Goal: Transaction & Acquisition: Purchase product/service

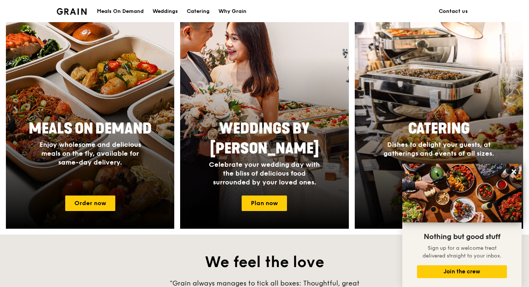
scroll to position [286, 0]
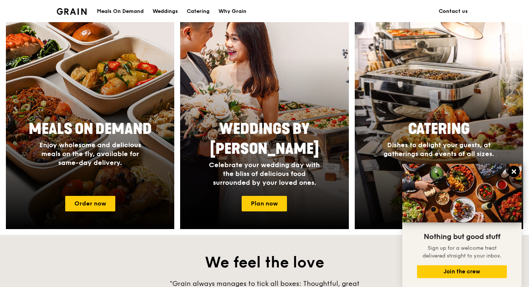
click at [516, 172] on icon at bounding box center [514, 171] width 4 height 4
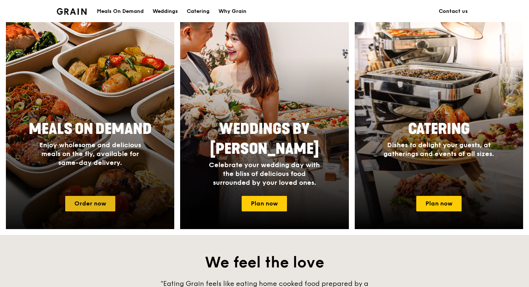
click at [91, 207] on link "Order now" at bounding box center [90, 203] width 50 height 15
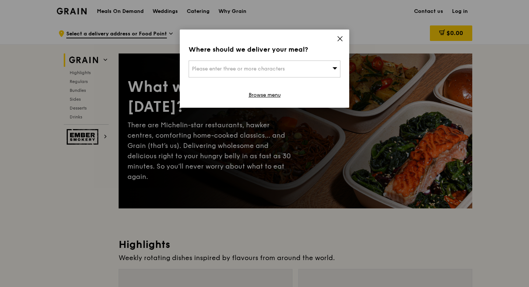
click at [332, 69] on div "Please enter three or more characters" at bounding box center [265, 68] width 152 height 17
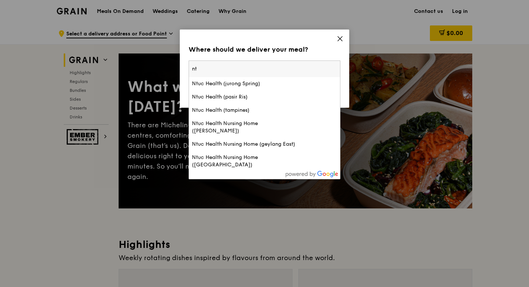
type input "n"
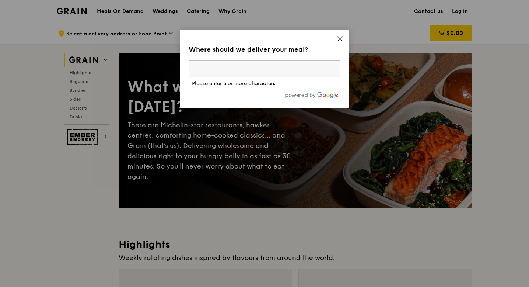
paste input "138664"
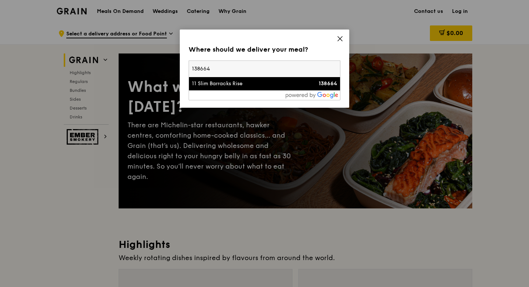
type input "138664"
click at [255, 87] on div "11 Slim Barracks Rise" at bounding box center [246, 83] width 109 height 7
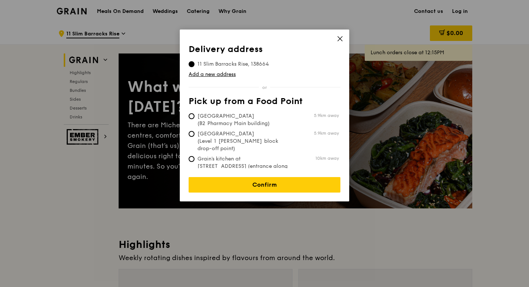
click at [243, 155] on span "Grain's kitchen at 5 Burn Road #05-01 (entrance along Harrison Road)" at bounding box center [244, 169] width 110 height 29
click at [194, 156] on input "Grain's kitchen at 5 Burn Road #05-01 (entrance along Harrison Road) 10km away" at bounding box center [192, 159] width 6 height 6
radio input "true"
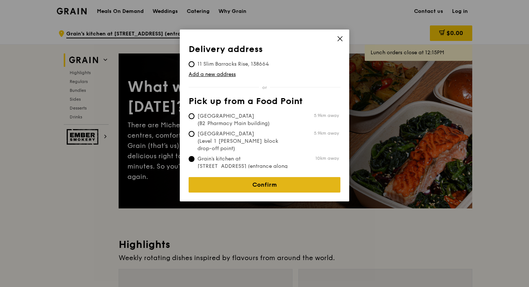
click at [259, 181] on link "Confirm" at bounding box center [265, 184] width 152 height 15
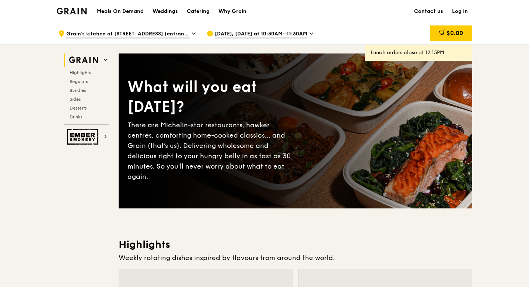
click at [75, 11] on img at bounding box center [72, 11] width 30 height 7
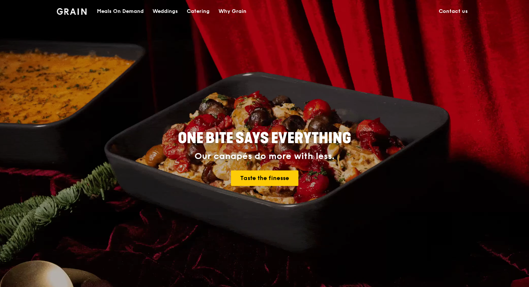
click at [203, 11] on div "Catering" at bounding box center [198, 11] width 23 height 22
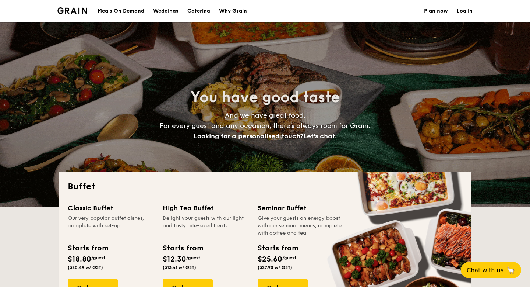
select select
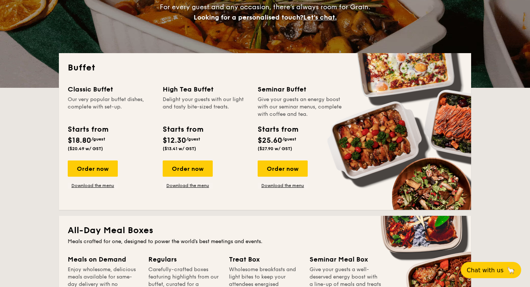
scroll to position [302, 0]
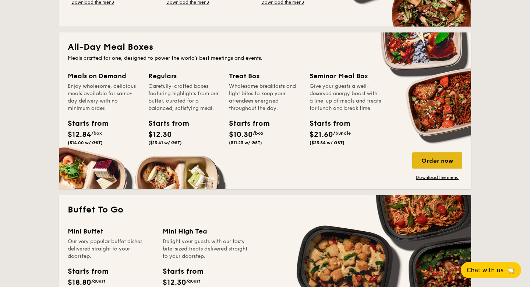
click at [435, 160] on div "Order now" at bounding box center [437, 160] width 50 height 16
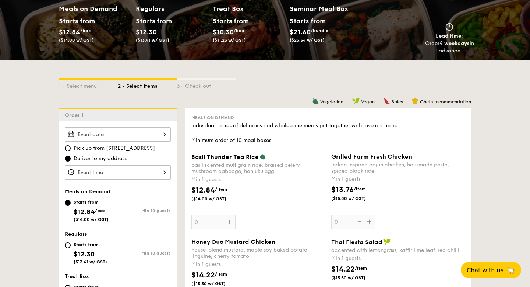
scroll to position [109, 0]
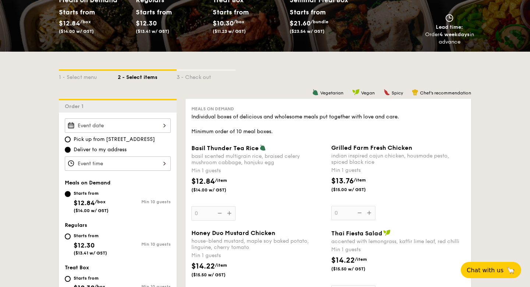
click at [135, 126] on div at bounding box center [118, 125] width 106 height 14
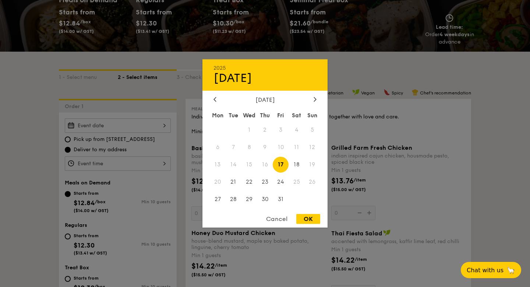
click at [265, 164] on span "16" at bounding box center [265, 165] width 16 height 16
click at [284, 221] on div "Cancel" at bounding box center [277, 219] width 36 height 10
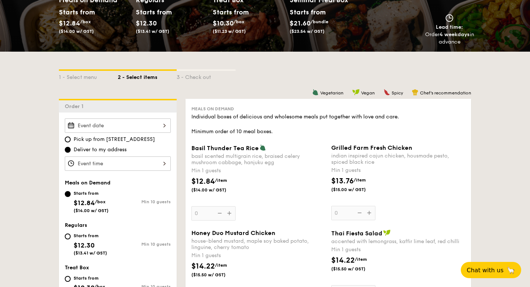
scroll to position [0, 0]
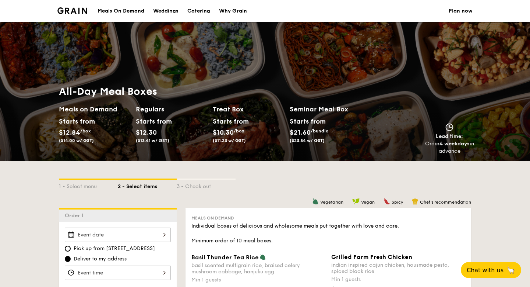
select select
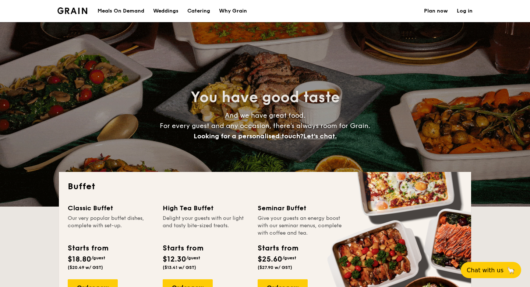
click at [120, 13] on div "Meals On Demand" at bounding box center [121, 11] width 47 height 22
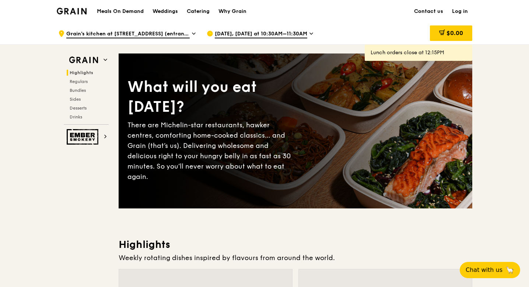
click at [310, 33] on icon at bounding box center [311, 33] width 4 height 7
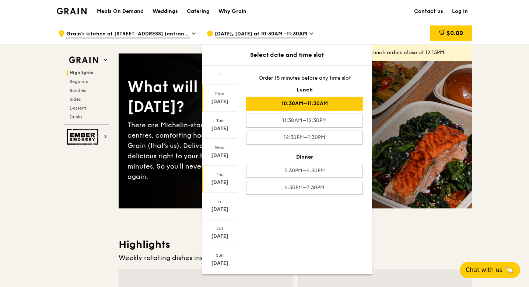
click at [221, 185] on div "Oct 16" at bounding box center [219, 182] width 33 height 7
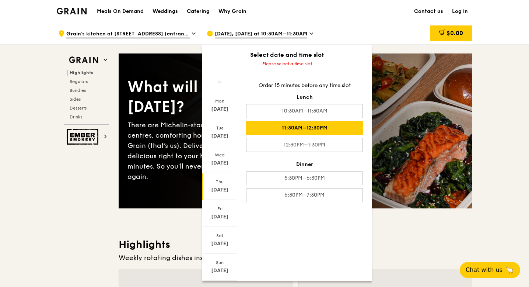
click at [333, 124] on div "11:30AM–12:30PM" at bounding box center [304, 128] width 117 height 14
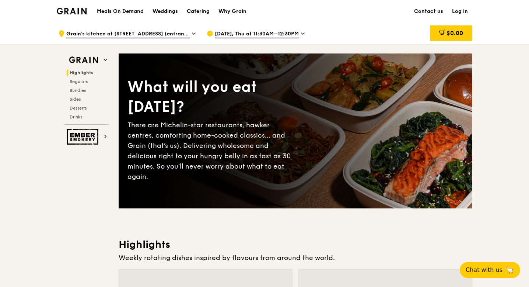
click at [189, 31] on span "Grain's kitchen at 5 Burn Road #05-01 (entrance along Harrison Road)" at bounding box center [127, 34] width 123 height 8
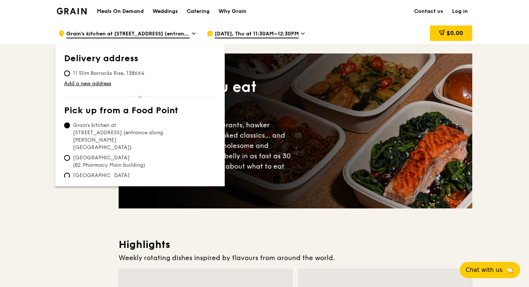
click at [70, 74] on span "11 Slim Barracks Rise, 138664" at bounding box center [108, 73] width 89 height 7
click at [70, 74] on input "11 Slim Barracks Rise, 138664" at bounding box center [67, 73] width 6 height 6
radio input "true"
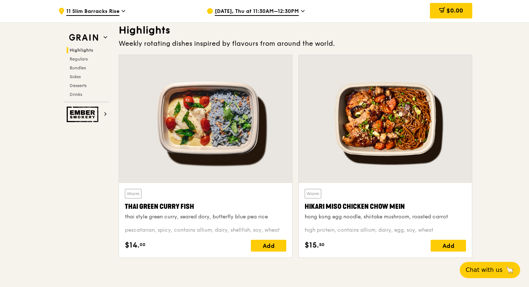
scroll to position [211, 0]
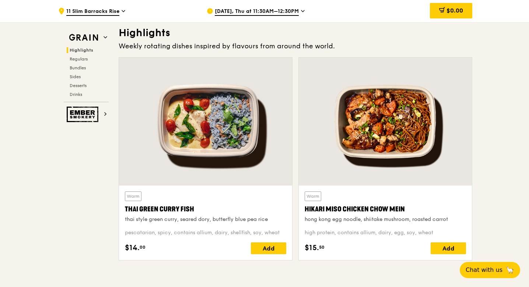
click at [301, 11] on icon at bounding box center [303, 11] width 4 height 7
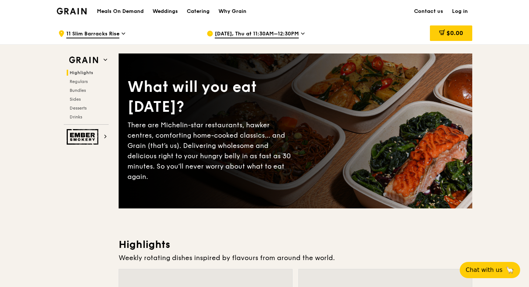
scroll to position [0, 0]
click at [295, 32] on span "Oct 16, Thu at 11:30AM–12:30PM" at bounding box center [257, 34] width 84 height 8
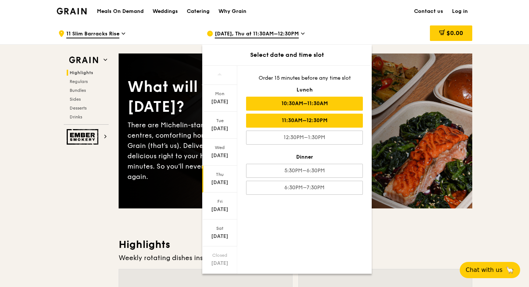
click at [295, 103] on div "10:30AM–11:30AM" at bounding box center [304, 103] width 117 height 14
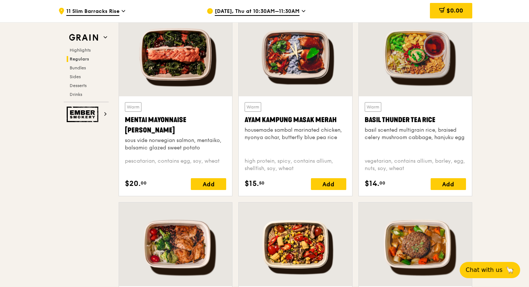
scroll to position [675, 0]
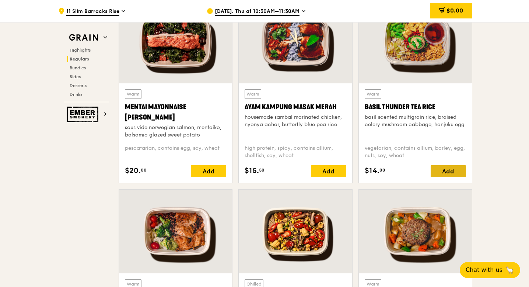
click at [455, 168] on div "Add" at bounding box center [448, 171] width 35 height 12
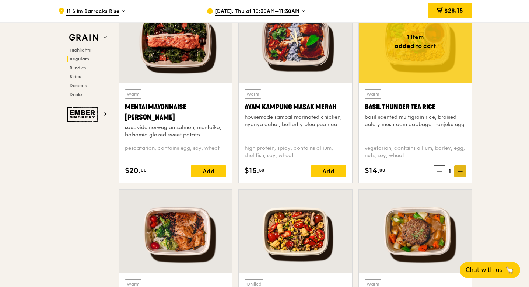
click at [462, 170] on icon at bounding box center [459, 170] width 5 height 5
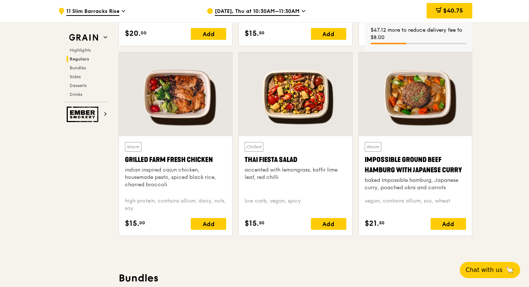
scroll to position [813, 0]
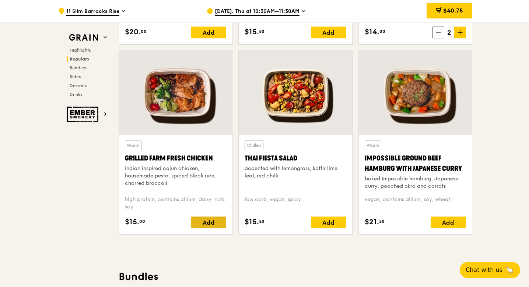
click at [202, 223] on div "Add" at bounding box center [208, 222] width 35 height 12
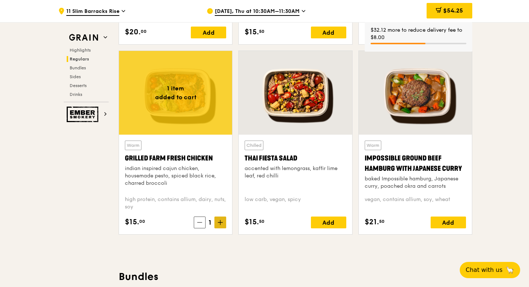
click at [222, 223] on icon at bounding box center [220, 222] width 5 height 5
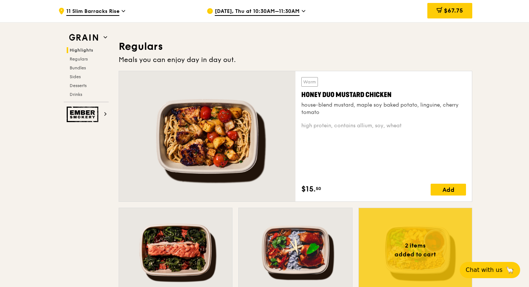
scroll to position [466, 0]
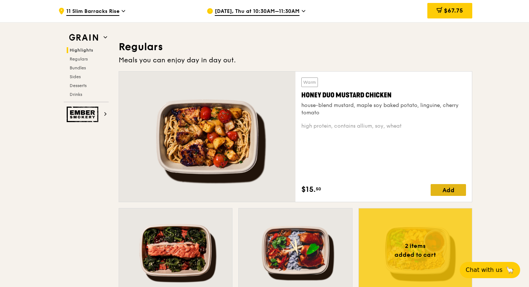
click at [454, 188] on div "Add" at bounding box center [448, 190] width 35 height 12
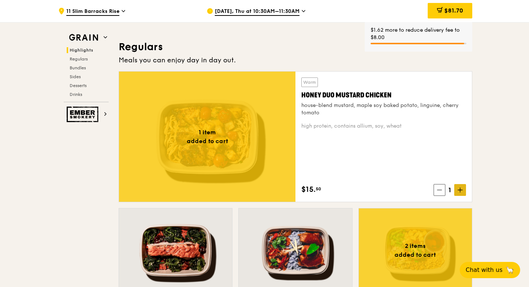
click at [462, 190] on icon at bounding box center [459, 189] width 5 height 5
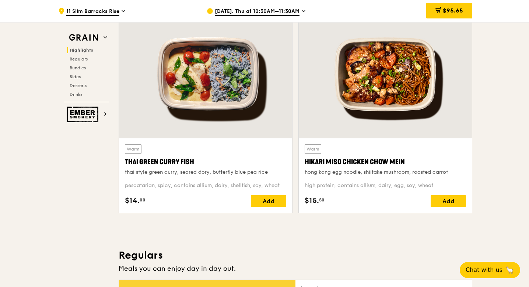
scroll to position [253, 0]
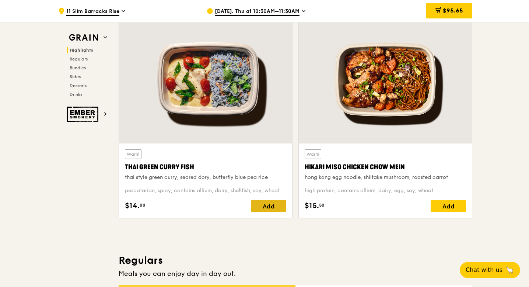
click at [260, 202] on div "Add" at bounding box center [268, 206] width 35 height 12
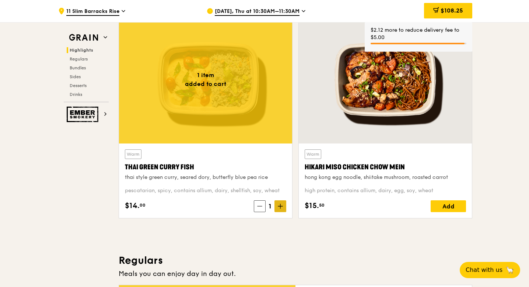
click at [282, 207] on icon at bounding box center [280, 205] width 5 height 5
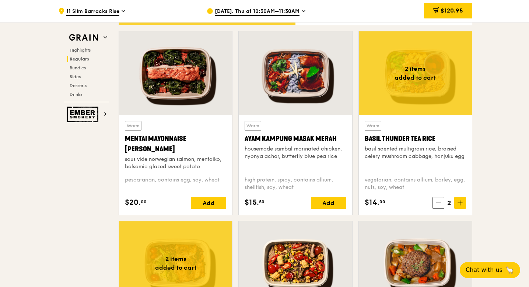
scroll to position [642, 0]
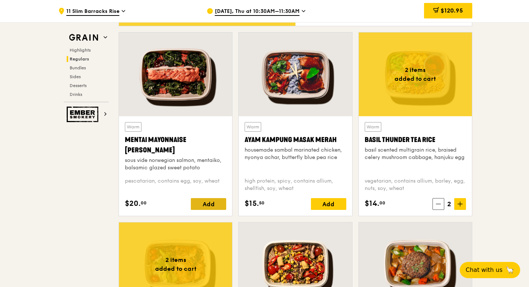
click at [209, 198] on div "Add" at bounding box center [208, 204] width 35 height 12
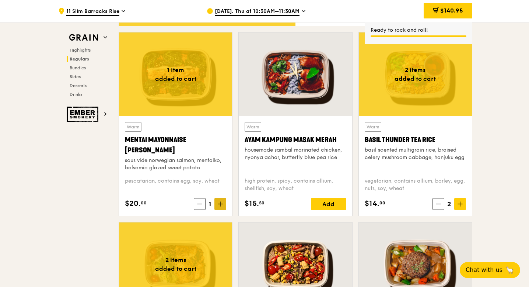
click at [223, 206] on icon at bounding box center [220, 203] width 5 height 5
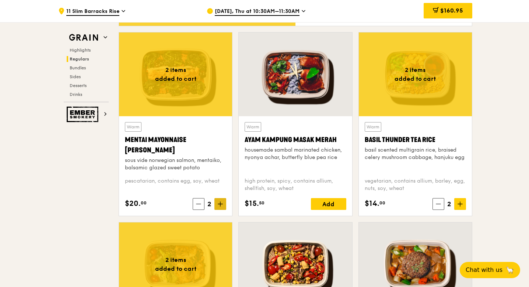
click at [223, 206] on icon at bounding box center [220, 203] width 5 height 5
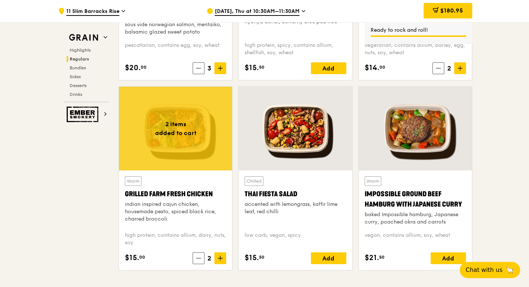
scroll to position [784, 0]
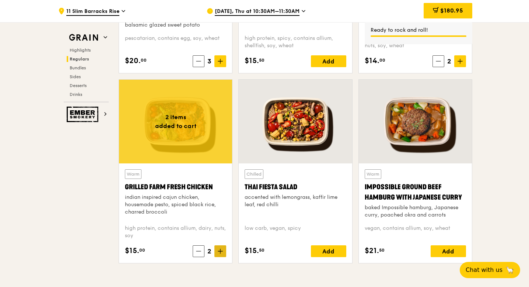
click at [224, 251] on span at bounding box center [220, 251] width 12 height 12
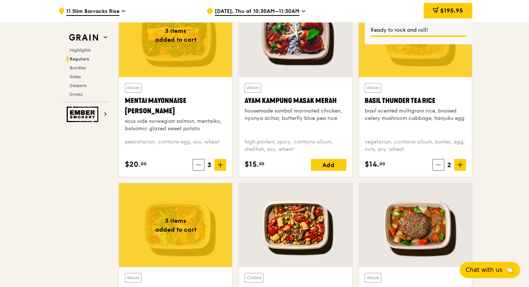
scroll to position [672, 0]
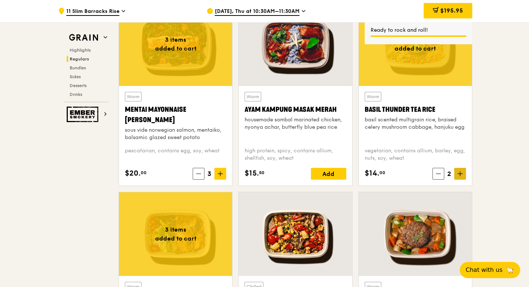
click at [460, 174] on icon at bounding box center [459, 173] width 5 height 5
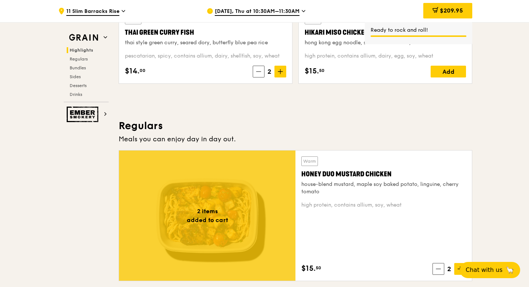
scroll to position [400, 0]
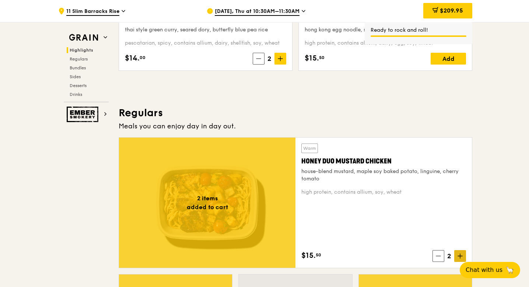
click at [461, 254] on icon at bounding box center [459, 255] width 5 height 5
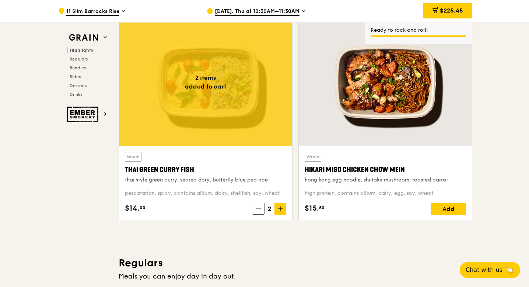
scroll to position [250, 0]
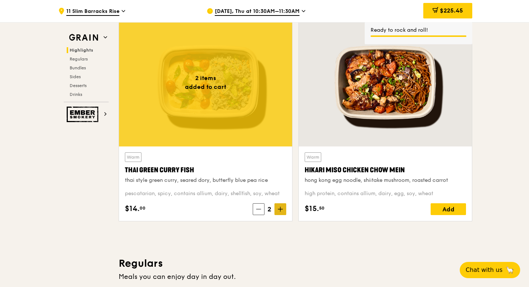
click at [285, 208] on span at bounding box center [280, 209] width 12 height 12
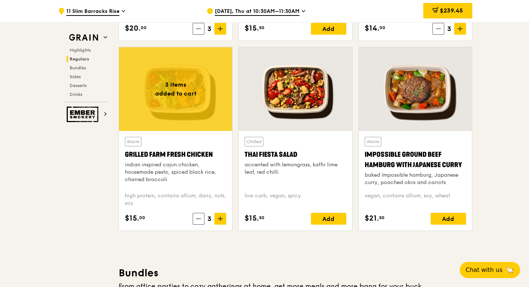
scroll to position [819, 0]
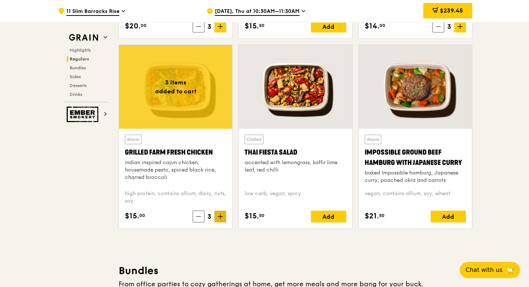
click at [223, 217] on span at bounding box center [220, 216] width 12 height 12
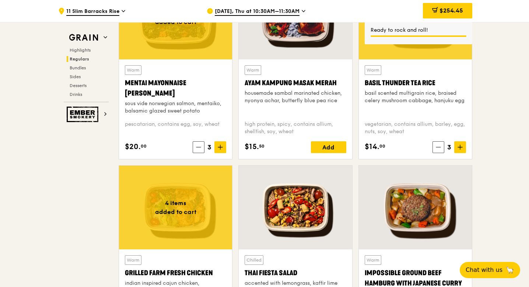
scroll to position [692, 0]
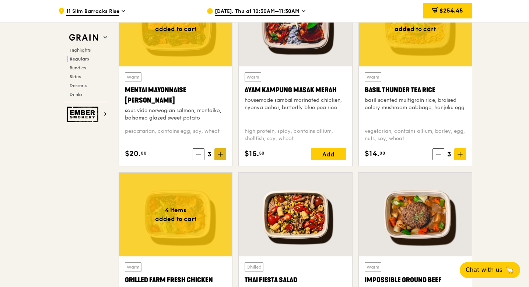
click at [223, 154] on span at bounding box center [220, 154] width 12 height 12
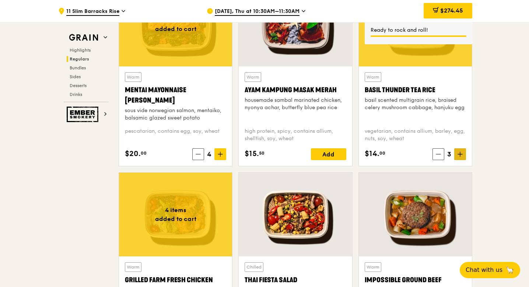
click at [463, 155] on span at bounding box center [460, 154] width 12 height 12
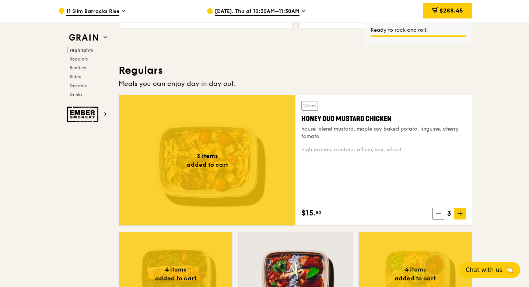
scroll to position [394, 0]
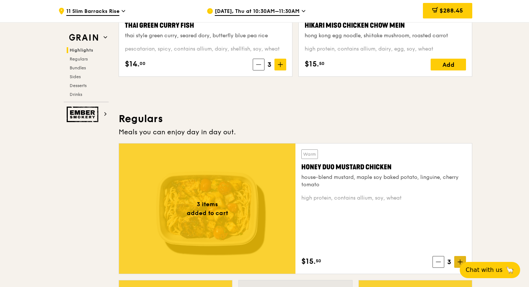
click at [459, 258] on span at bounding box center [460, 262] width 12 height 12
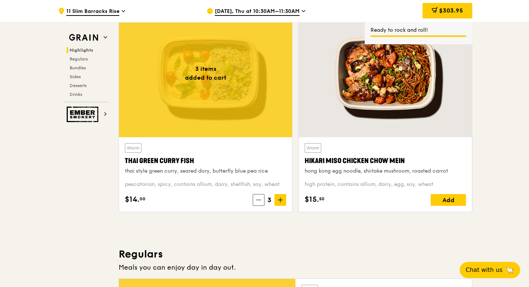
scroll to position [247, 0]
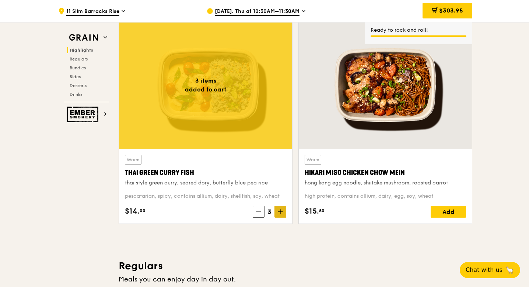
click at [281, 208] on span at bounding box center [280, 212] width 12 height 12
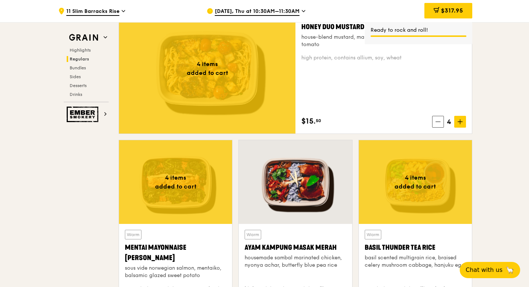
scroll to position [536, 0]
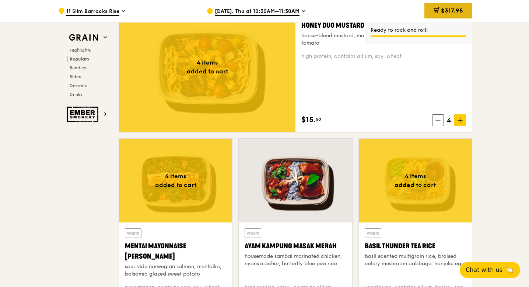
click at [459, 9] on span "$317.95" at bounding box center [452, 10] width 22 height 7
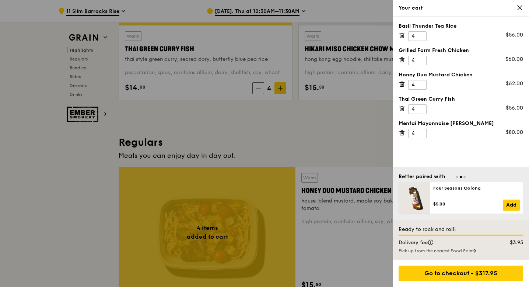
scroll to position [364, 0]
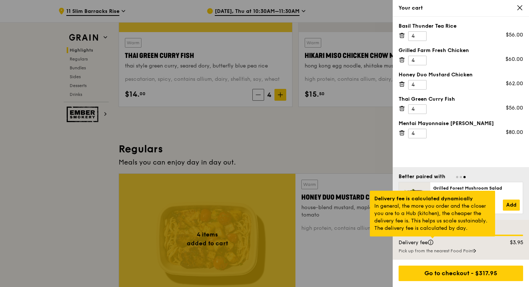
click at [434, 238] on div at bounding box center [433, 237] width 4 height 2
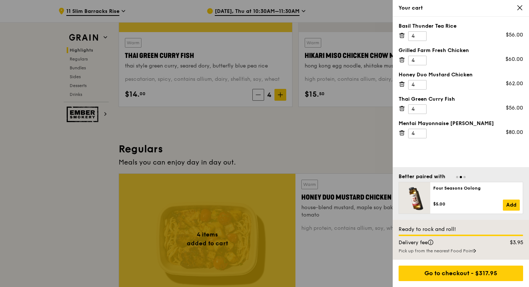
click at [521, 8] on icon at bounding box center [519, 8] width 4 height 4
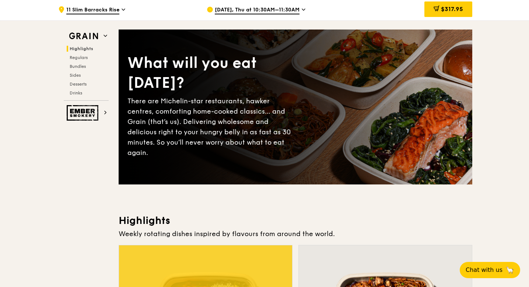
scroll to position [0, 0]
